Goal: Download file/media

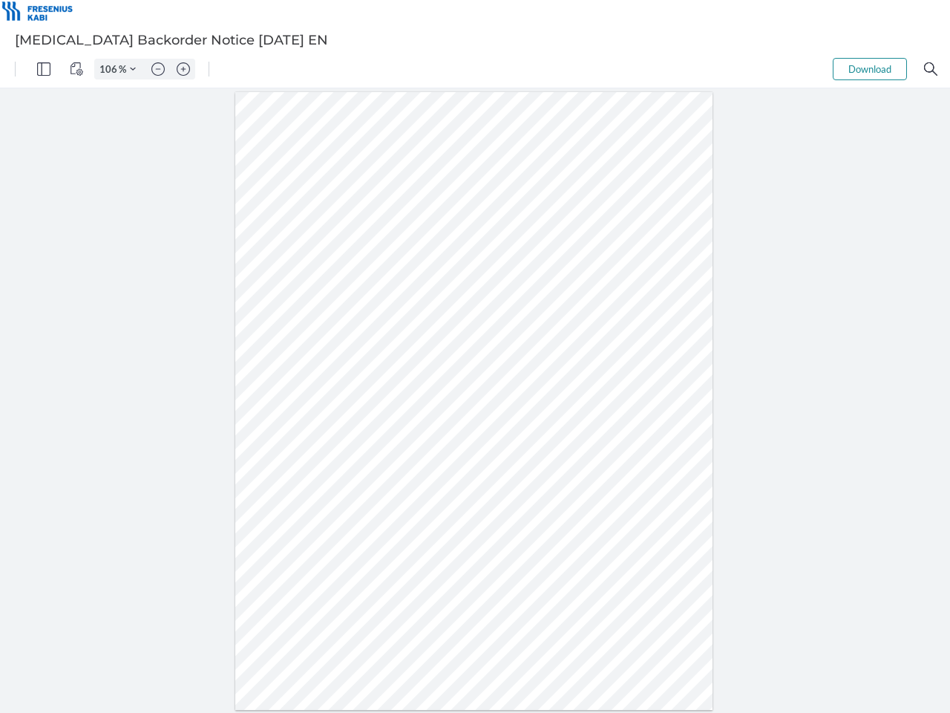
click at [44, 69] on img "Panel" at bounding box center [43, 68] width 13 height 13
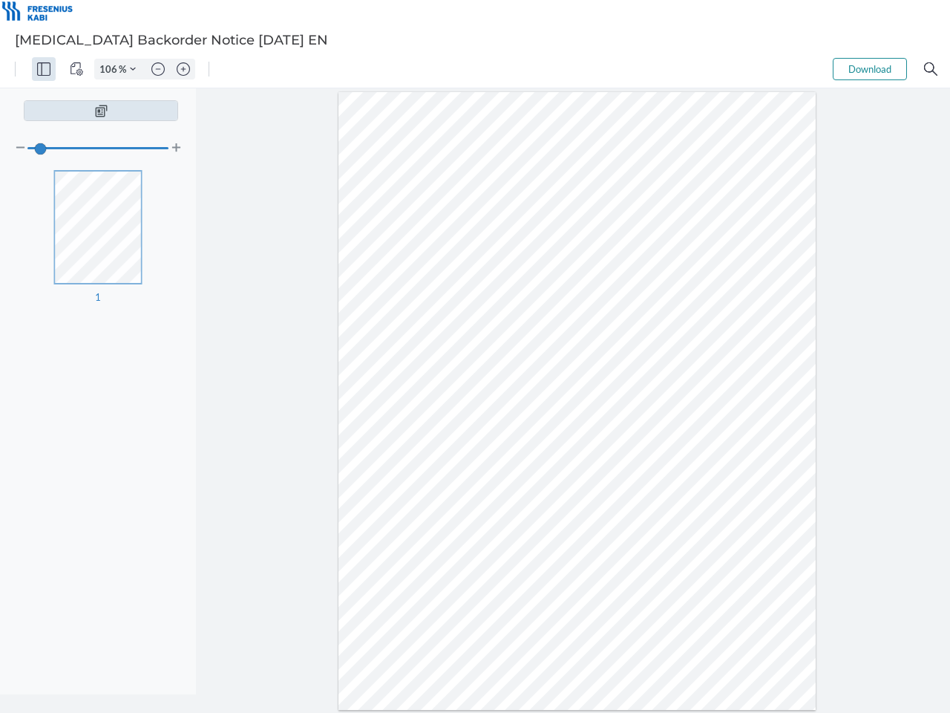
click at [76, 69] on img "View Controls" at bounding box center [76, 68] width 13 height 13
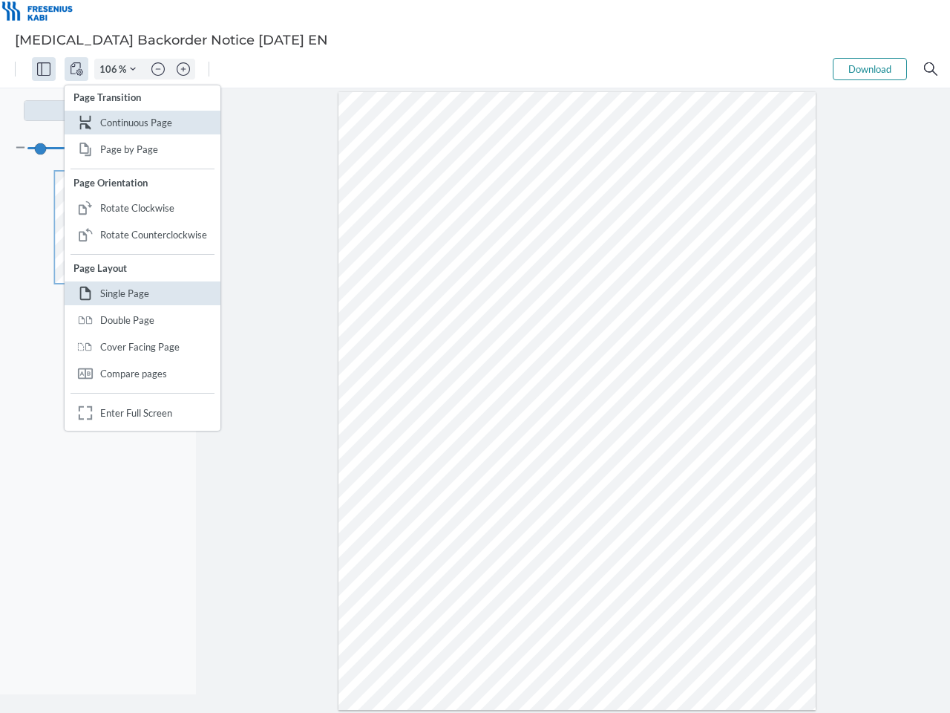
click at [111, 69] on input "106" at bounding box center [107, 68] width 24 height 13
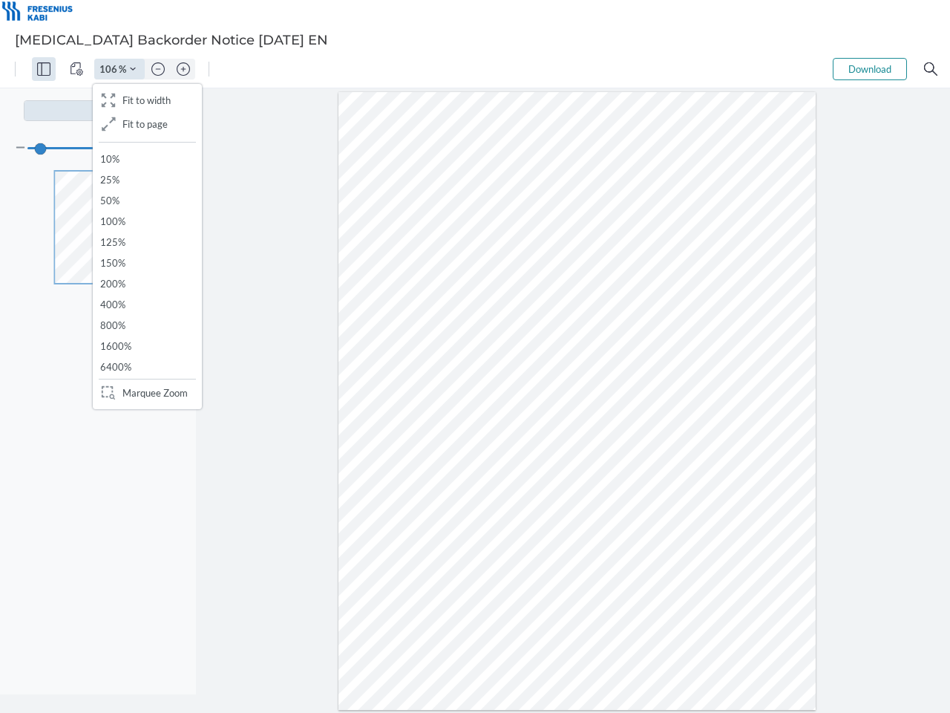
click at [133, 69] on img "Zoom Controls" at bounding box center [133, 69] width 6 height 6
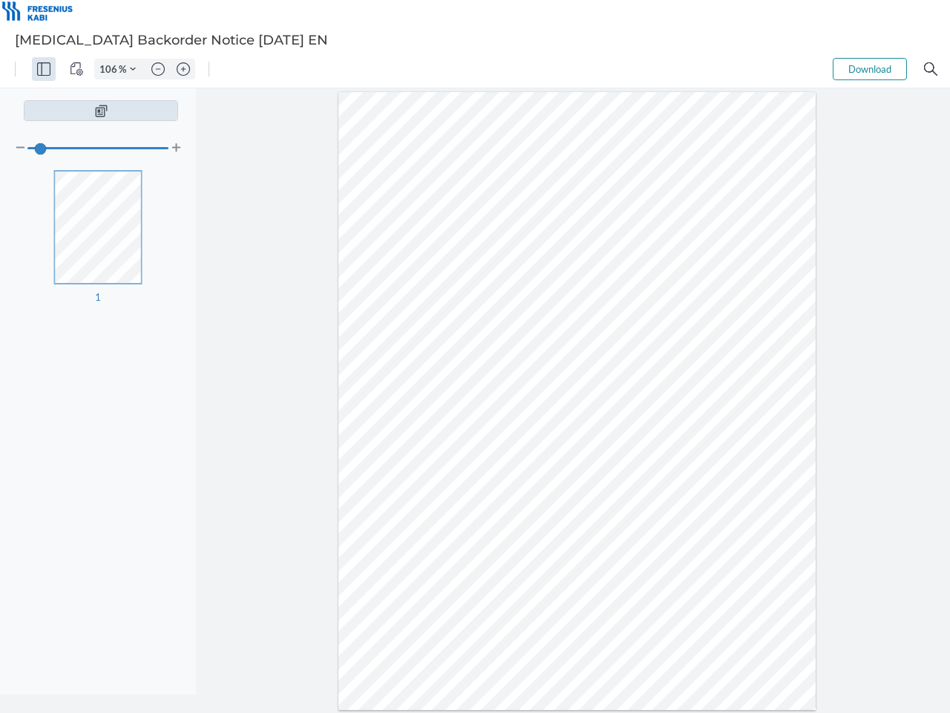
click at [158, 69] on img "Zoom out" at bounding box center [157, 68] width 13 height 13
click at [183, 69] on img "Zoom in" at bounding box center [183, 68] width 13 height 13
type input "106"
click at [870, 69] on button "Download" at bounding box center [870, 69] width 74 height 22
click at [931, 69] on img "Search" at bounding box center [930, 68] width 13 height 13
